Goal: Task Accomplishment & Management: Manage account settings

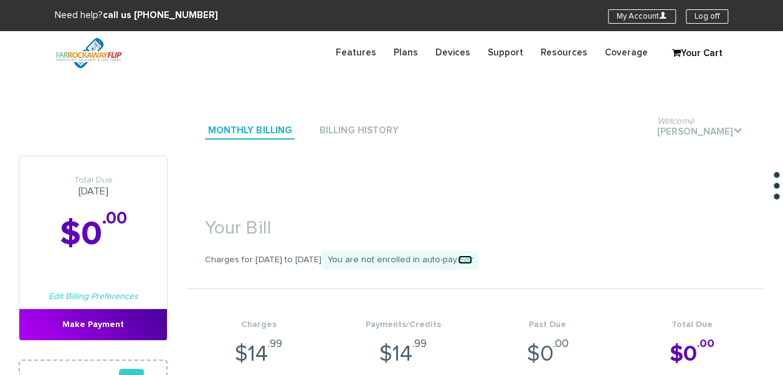
click at [472, 258] on link "Edit" at bounding box center [465, 259] width 14 height 9
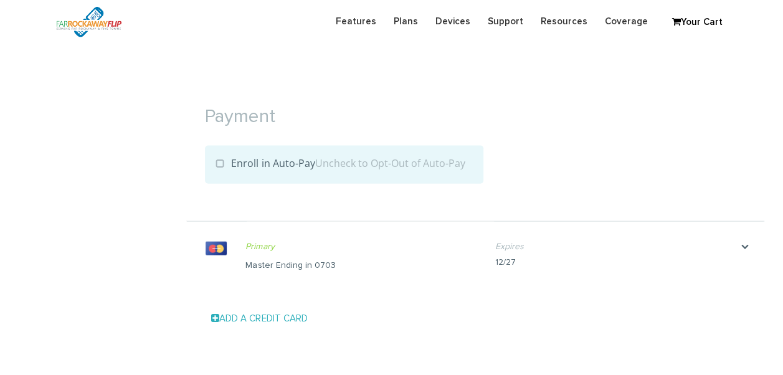
scroll to position [1286, 0]
click at [748, 235] on li ". Primary Make Primary Master Ending in 0703 Name on card lieberman Expires" at bounding box center [475, 257] width 578 height 70
click at [747, 238] on li ". Primary Make Primary Master Ending in 0703 Name on card lieberman Expires" at bounding box center [475, 257] width 578 height 70
click at [745, 242] on icon "." at bounding box center [744, 247] width 37 height 12
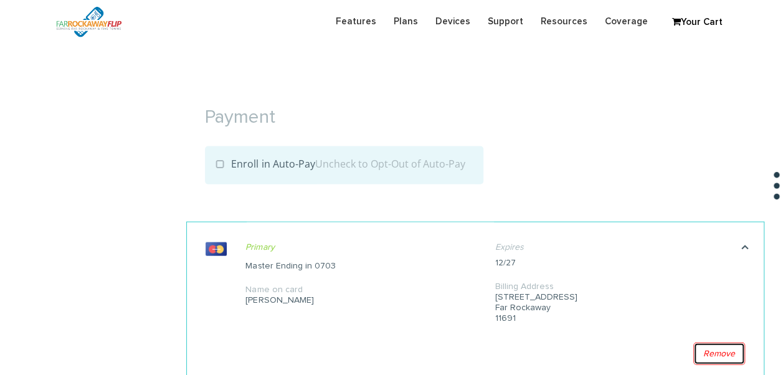
click at [702, 348] on link "Remove" at bounding box center [719, 353] width 52 height 22
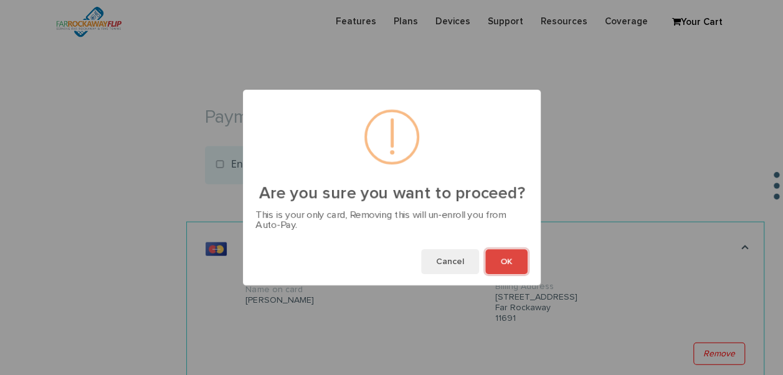
click at [499, 265] on button "OK" at bounding box center [506, 261] width 42 height 25
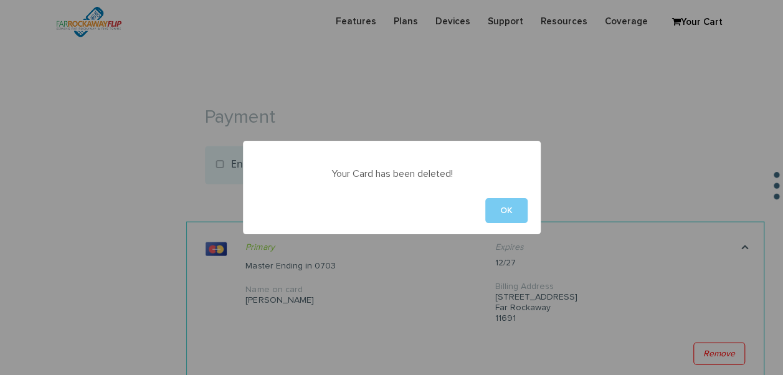
click at [516, 208] on button "OK" at bounding box center [506, 210] width 42 height 25
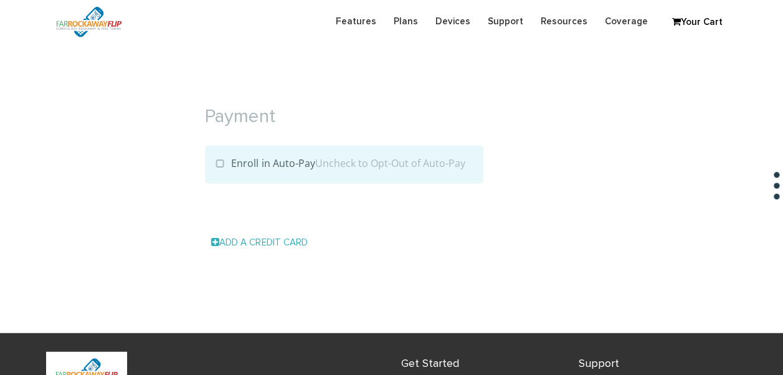
scroll to position [1286, 0]
